Goal: Task Accomplishment & Management: Use online tool/utility

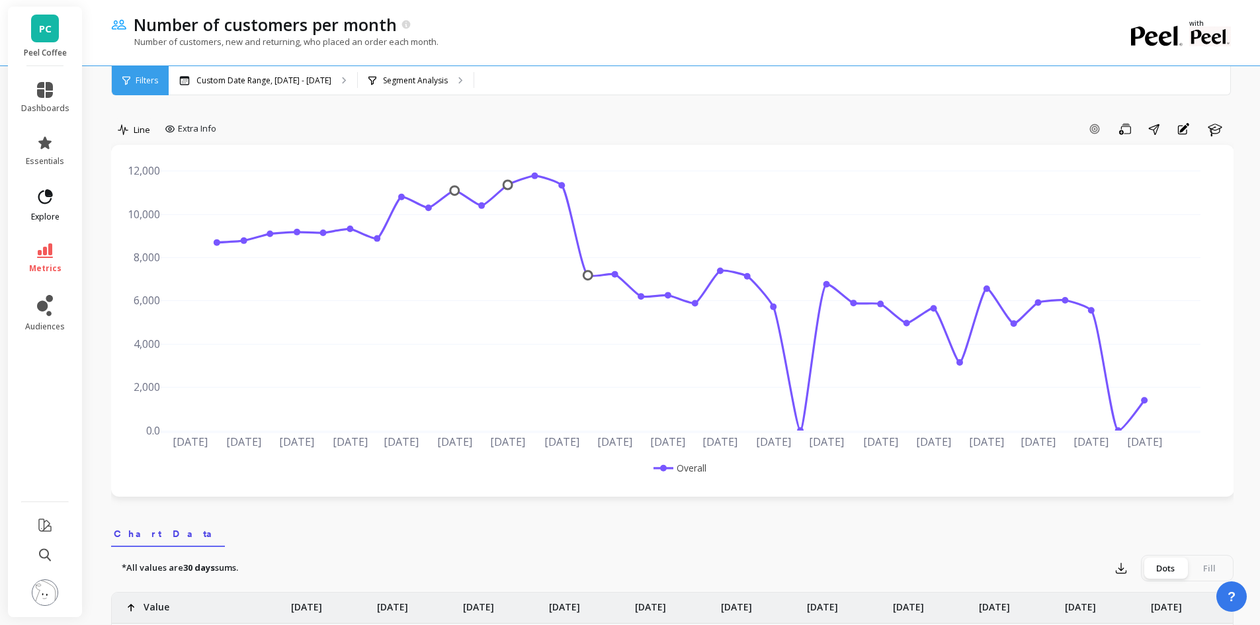
click at [40, 215] on span "explore" at bounding box center [45, 217] width 28 height 11
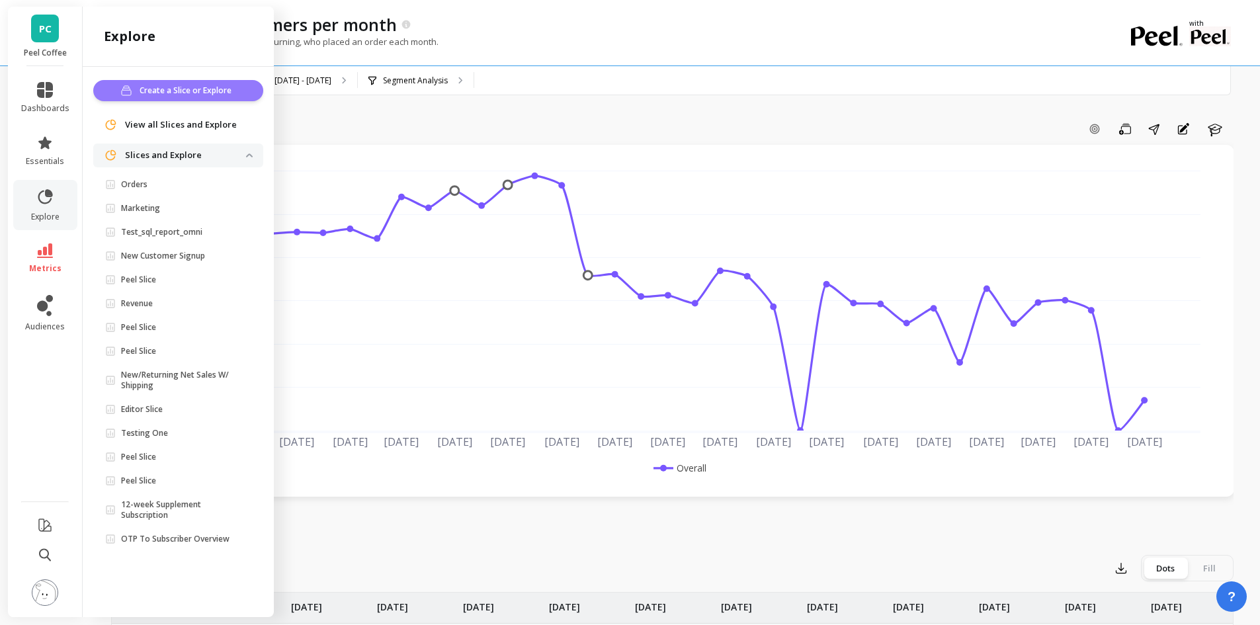
click at [183, 88] on span "Create a Slice or Explore" at bounding box center [188, 90] width 96 height 13
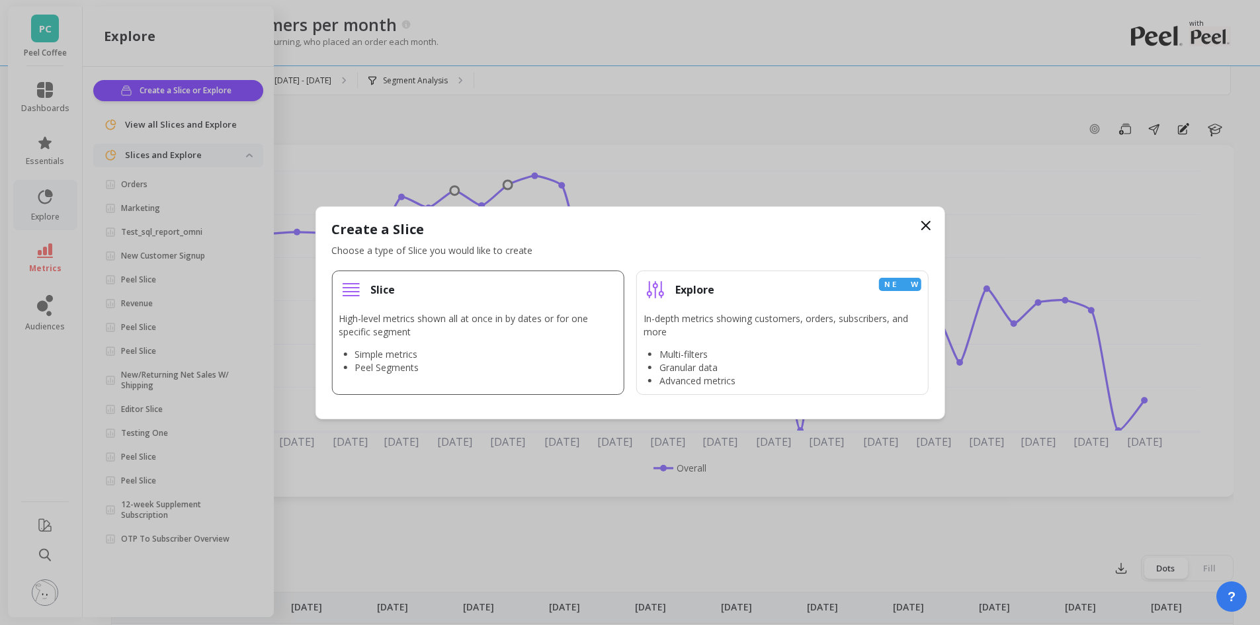
click at [422, 321] on p "High-level metrics shown all at once in by dates or for one specific segment" at bounding box center [478, 325] width 278 height 26
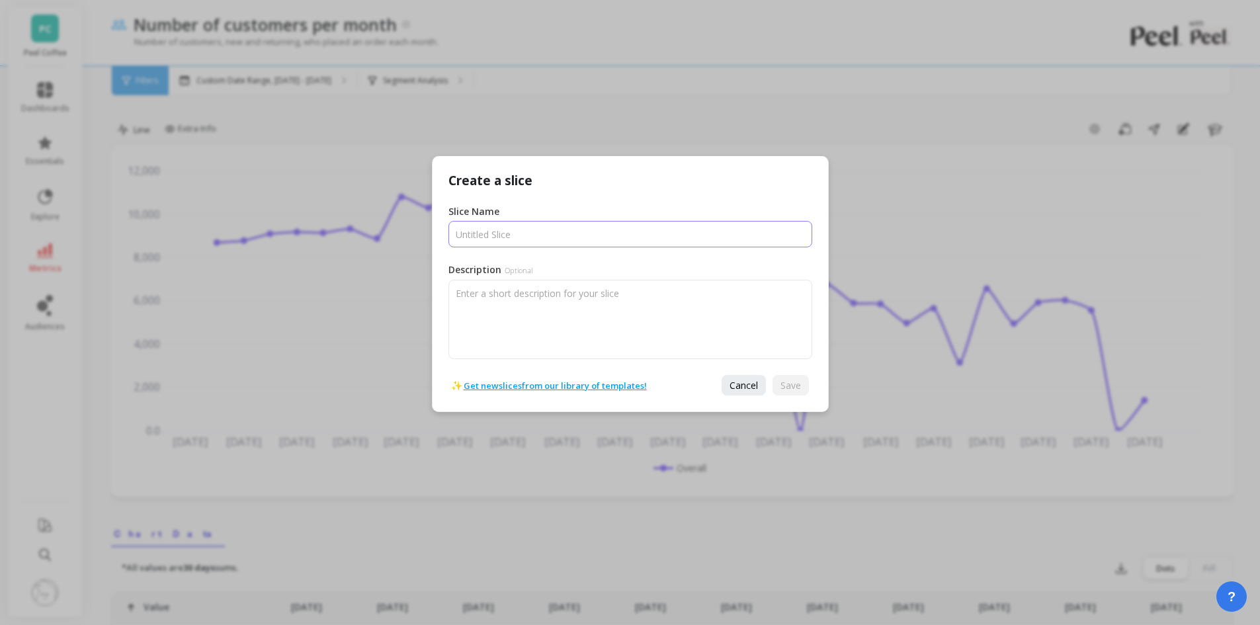
click at [484, 232] on input "Slice Name" at bounding box center [630, 234] width 364 height 26
click at [555, 231] on input "Slice Name" at bounding box center [630, 234] width 364 height 26
paste input "Web Analytics Dashboard"
click at [550, 234] on input "Slice Name" at bounding box center [630, 234] width 364 height 26
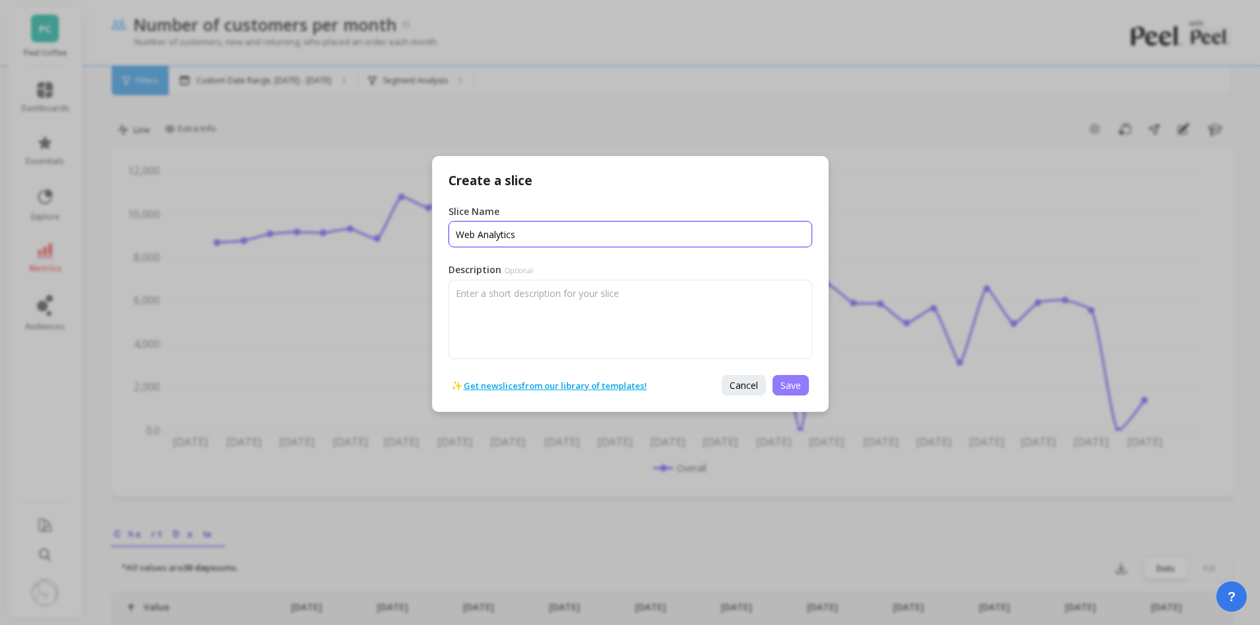
type input "Web Analytics"
click at [798, 382] on span "Save" at bounding box center [790, 385] width 21 height 13
